Goal: Navigation & Orientation: Find specific page/section

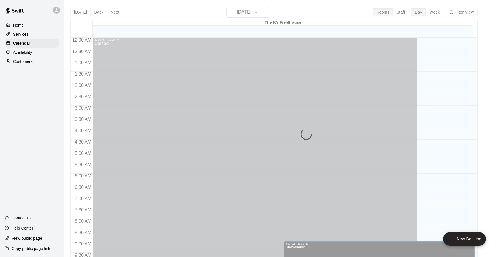
scroll to position [300, 0]
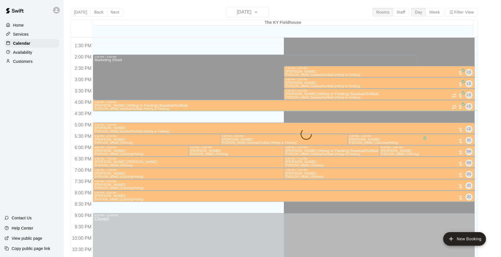
click at [257, 14] on div "[DATE] Back [DATE][DATE] Rooms Staff Day Week Filter View [GEOGRAPHIC_DATA] 19 …" at bounding box center [273, 135] width 407 height 257
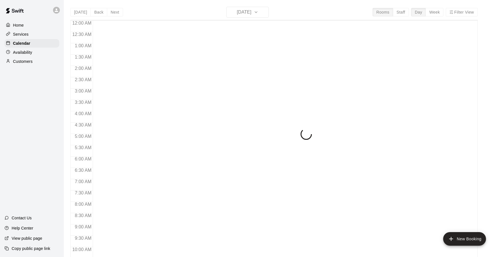
scroll to position [301, 0]
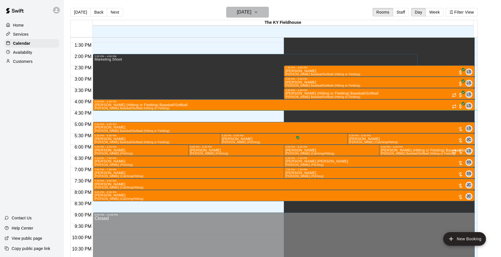
click at [249, 10] on h6 "[DATE]" at bounding box center [244, 12] width 14 height 8
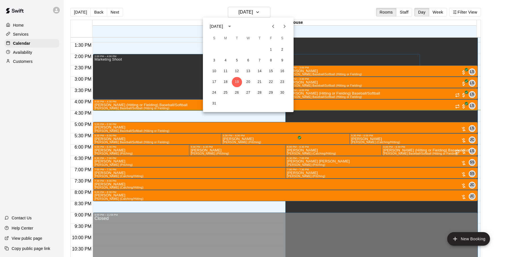
click at [408, 11] on div at bounding box center [252, 128] width 505 height 257
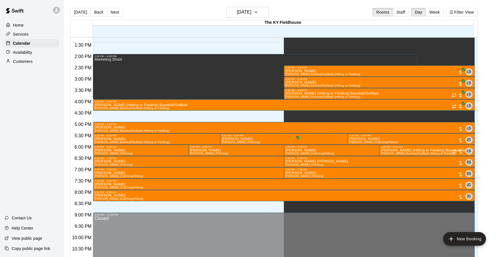
click at [408, 11] on button "Staff" at bounding box center [401, 12] width 16 height 9
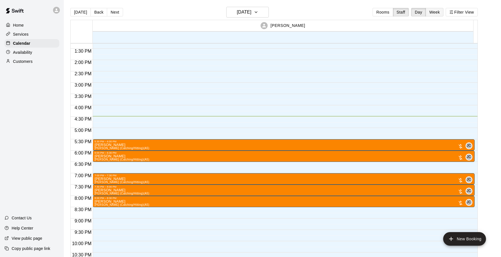
click at [435, 10] on button "Week" at bounding box center [434, 12] width 18 height 9
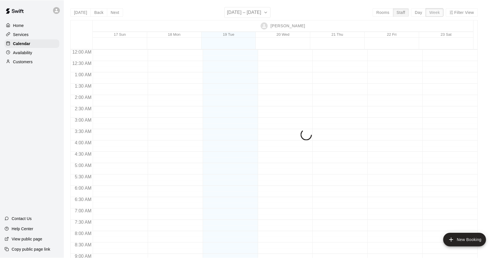
scroll to position [330, 0]
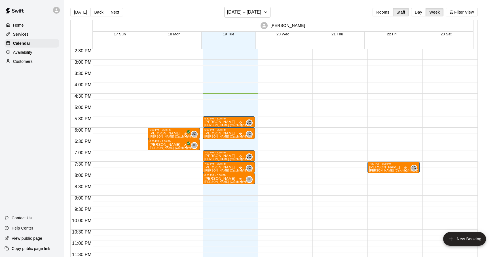
click at [335, 12] on div "Today Back Next August 17 – 23 Rooms Staff Day Week Filter View" at bounding box center [273, 13] width 407 height 13
